Goal: Transaction & Acquisition: Purchase product/service

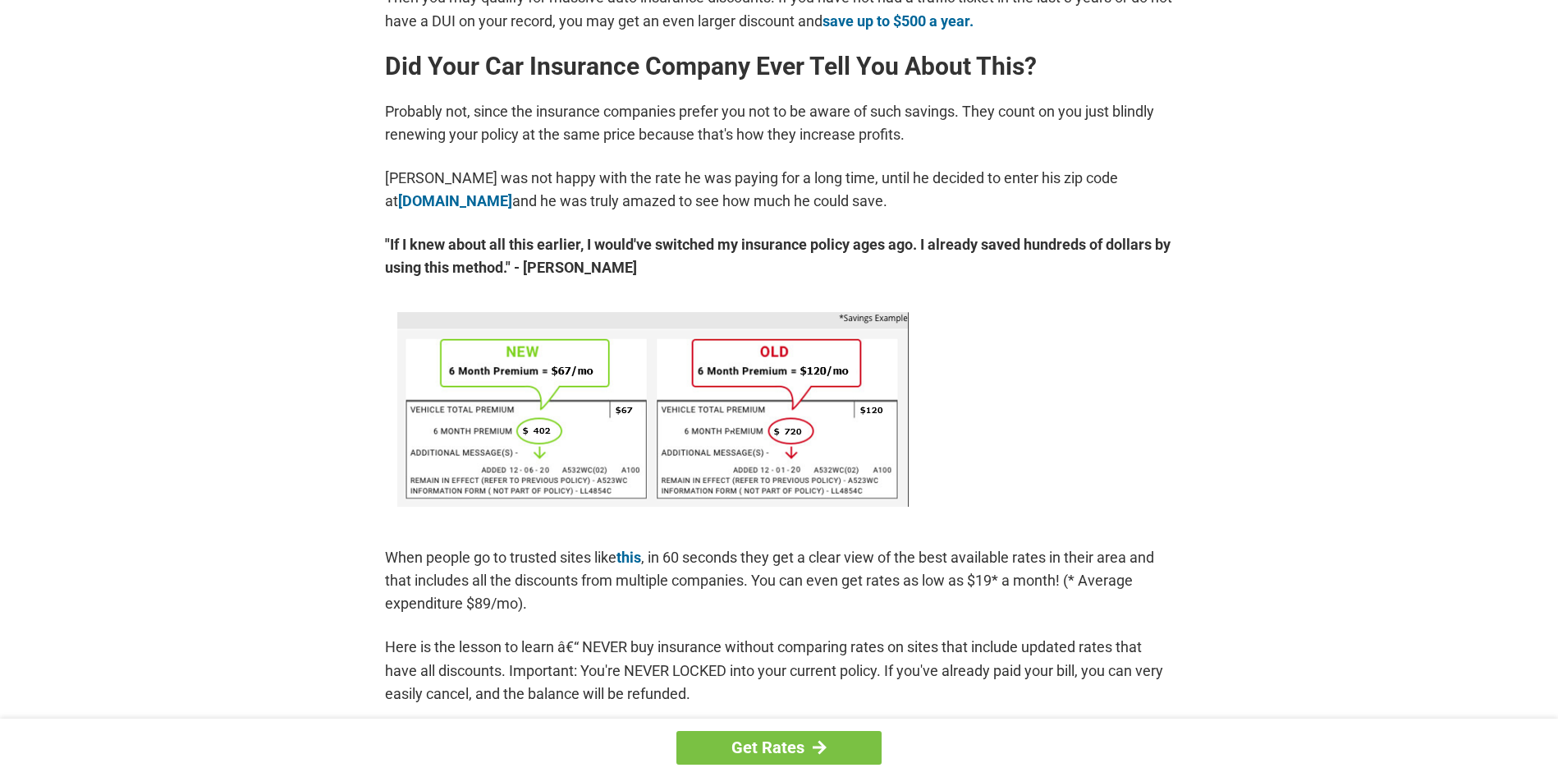
scroll to position [821, 0]
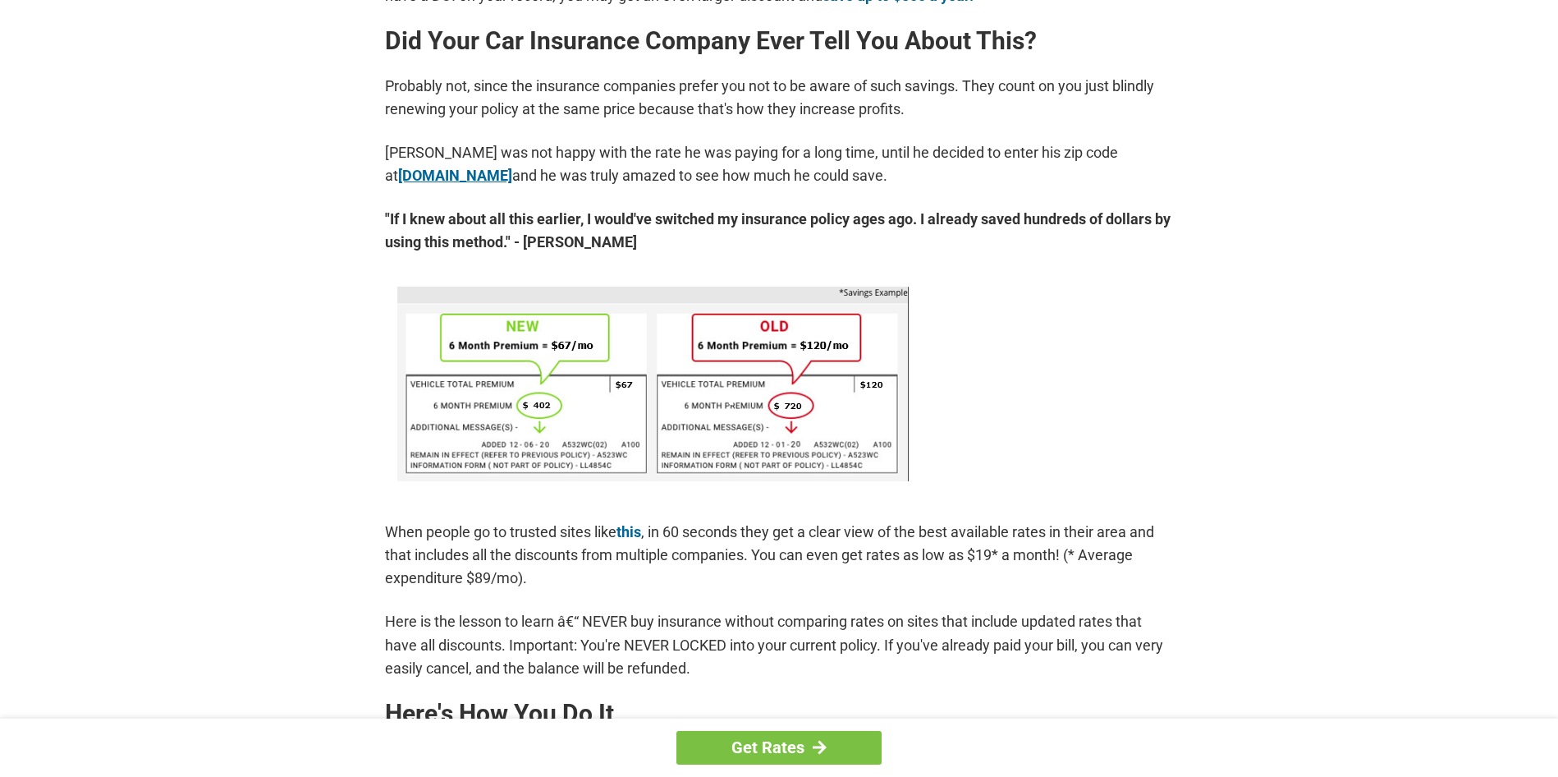
click at [431, 171] on link "[DOMAIN_NAME]" at bounding box center [455, 175] width 114 height 17
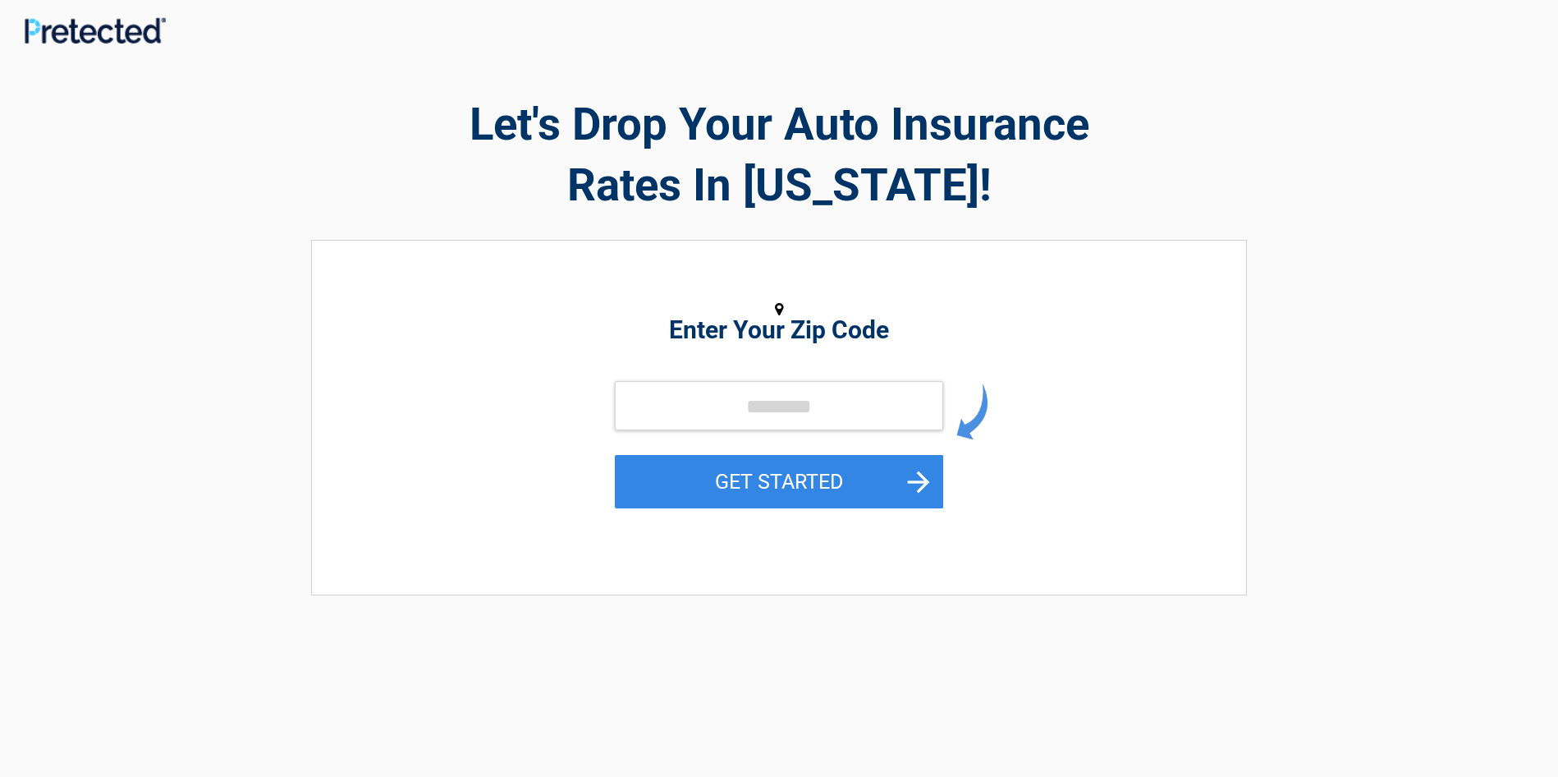
click at [714, 379] on div "Enter Your Zip Code GET STARTED" at bounding box center [779, 409] width 754 height 305
click at [714, 397] on input "tel" at bounding box center [779, 405] width 328 height 49
type input "*****"
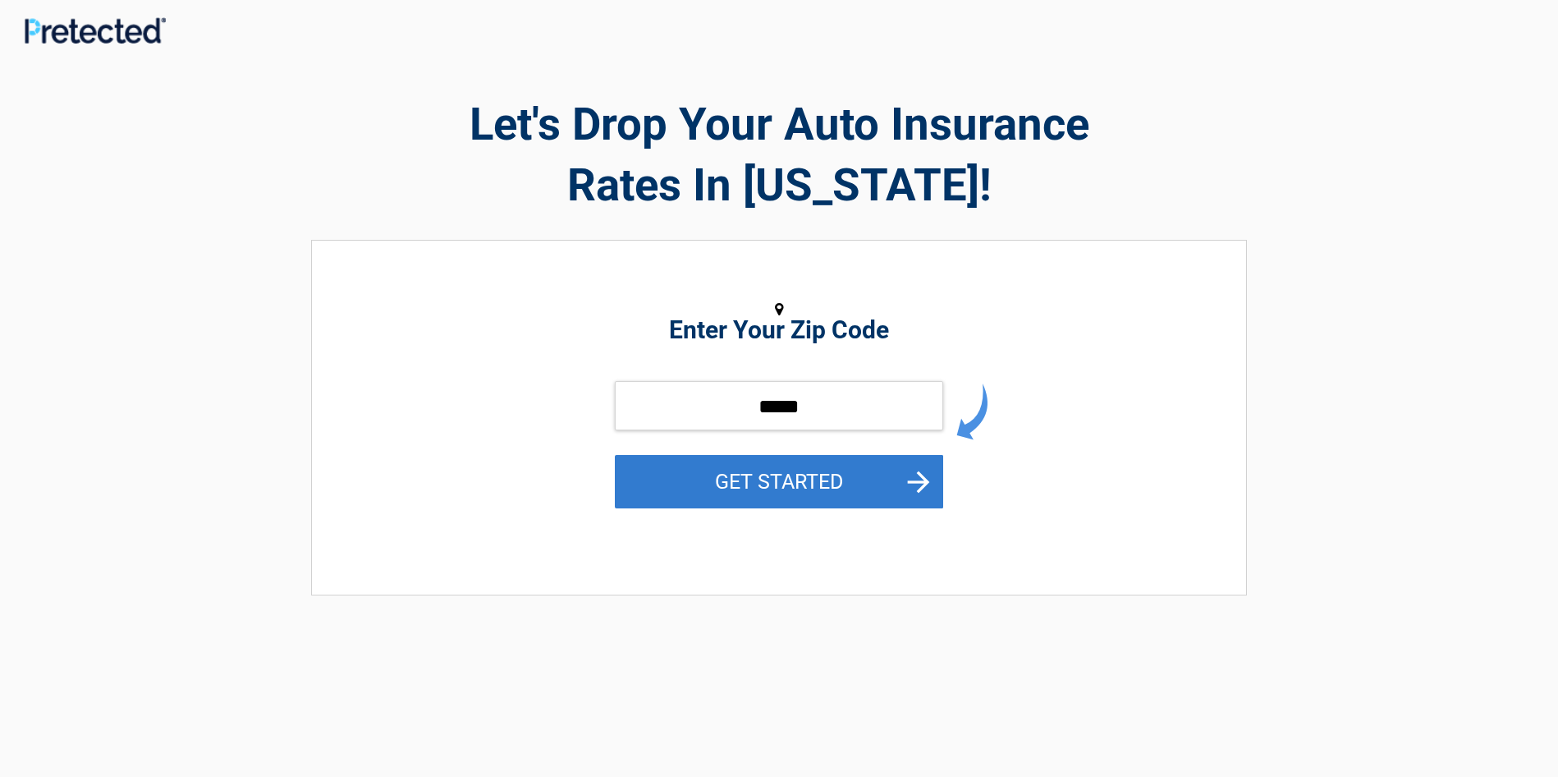
click at [745, 481] on button "GET STARTED" at bounding box center [779, 481] width 328 height 53
